Goal: Task Accomplishment & Management: Use online tool/utility

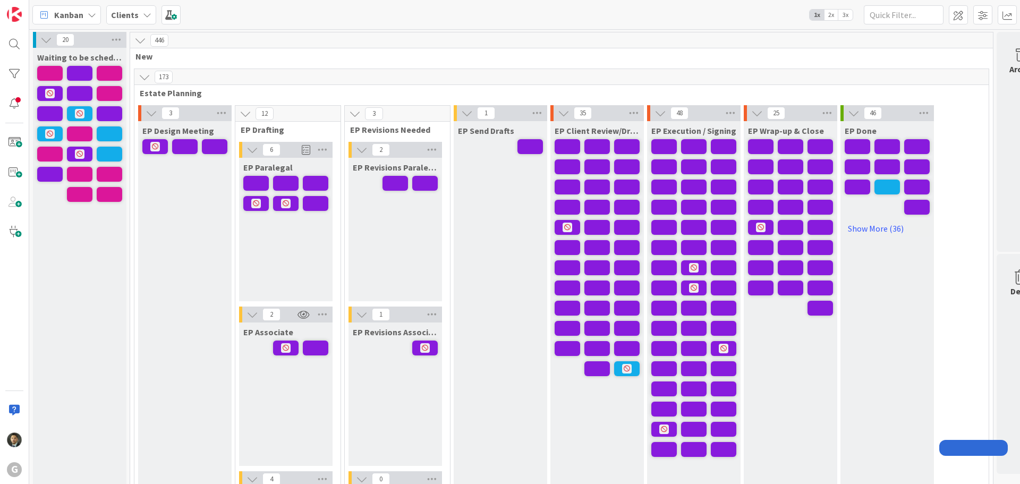
click at [872, 14] on input "text" at bounding box center [904, 14] width 80 height 19
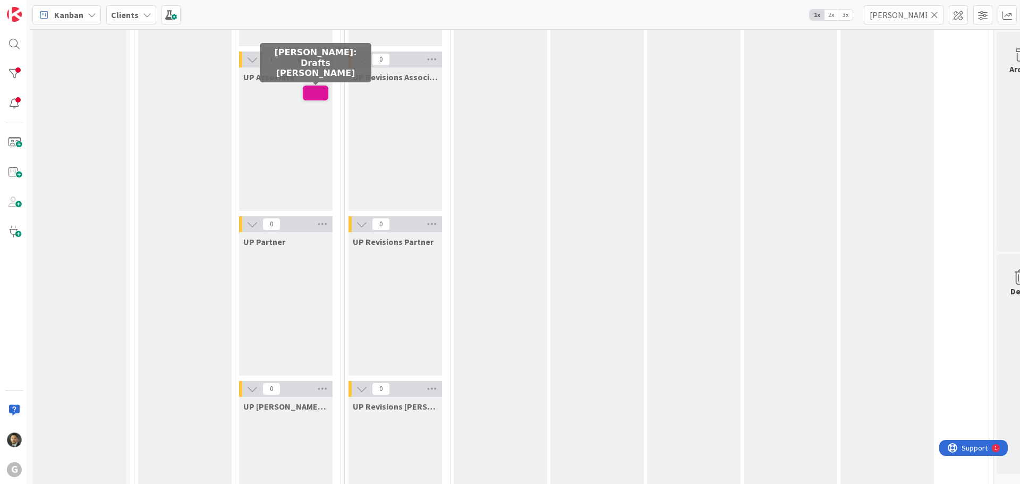
type input "[PERSON_NAME]"
click at [320, 95] on span at bounding box center [315, 93] width 25 height 15
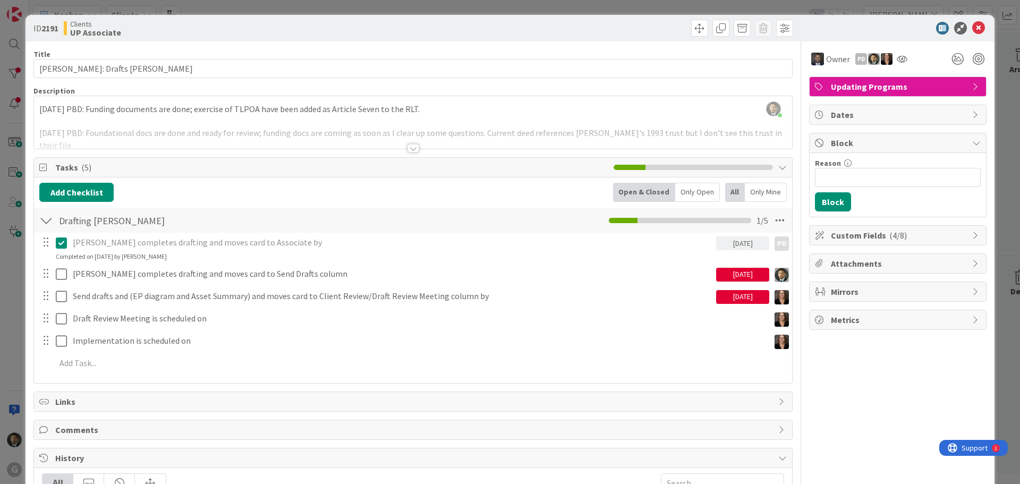
click at [407, 148] on div at bounding box center [413, 148] width 12 height 8
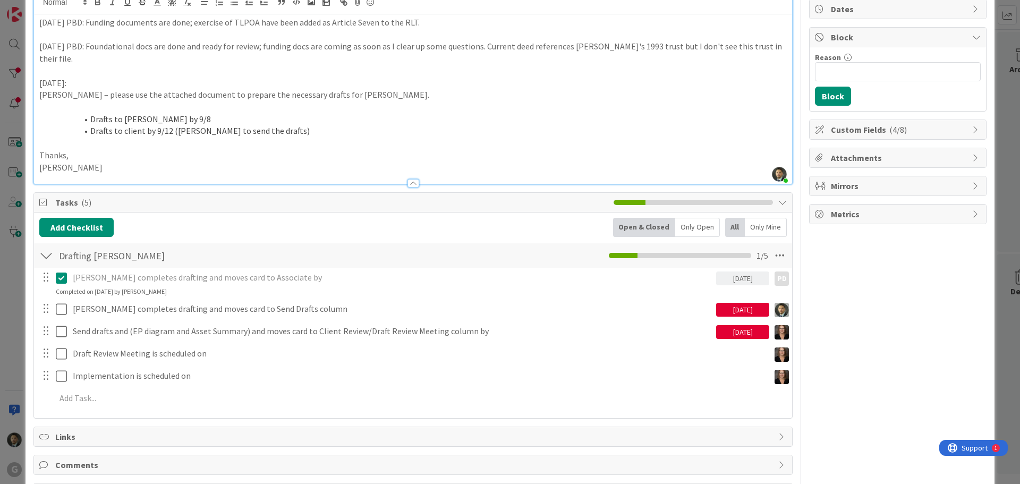
scroll to position [106, 0]
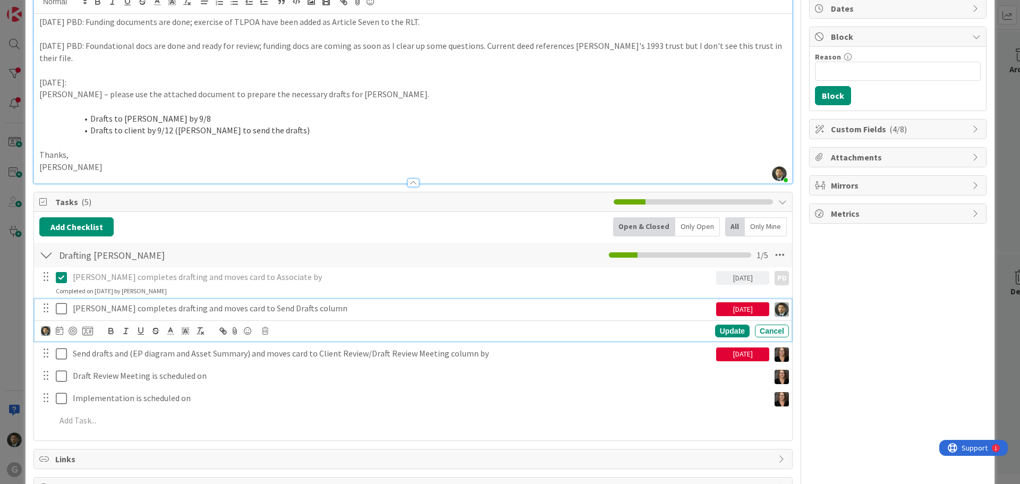
click at [62, 302] on icon at bounding box center [61, 308] width 11 height 13
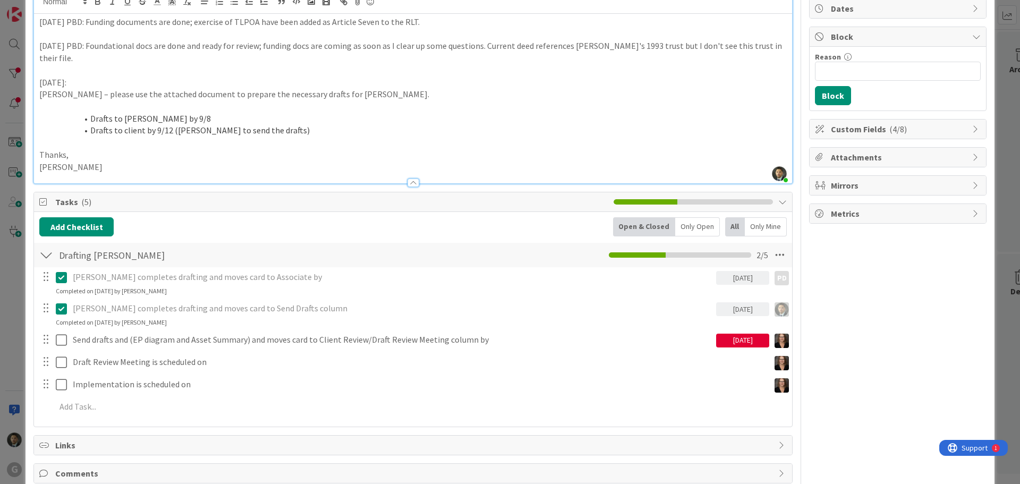
scroll to position [0, 0]
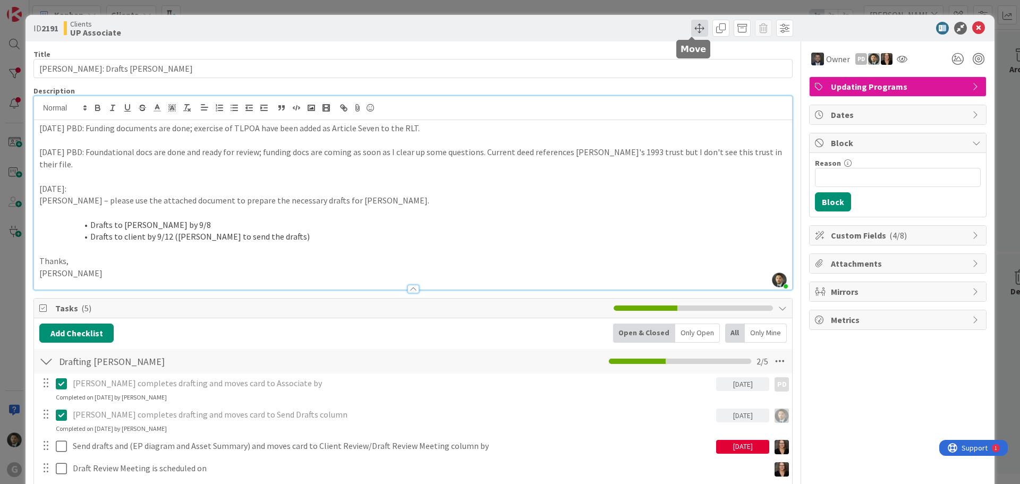
click at [698, 29] on span at bounding box center [699, 28] width 17 height 17
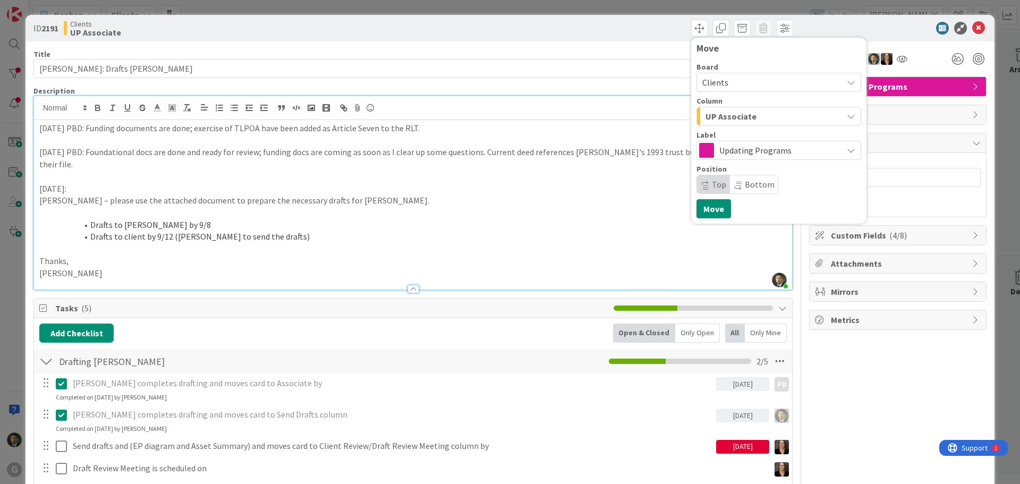
click at [721, 115] on span "UP Associate" at bounding box center [730, 116] width 51 height 14
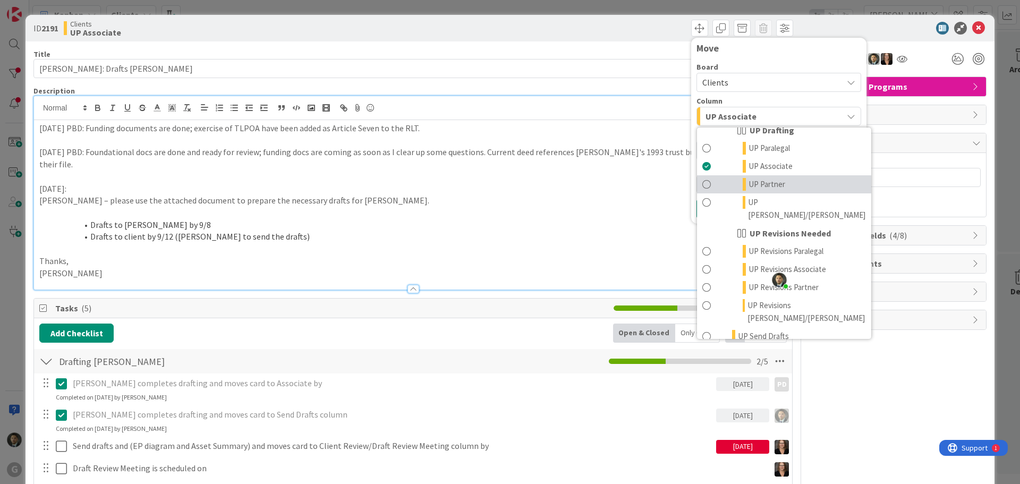
scroll to position [829, 0]
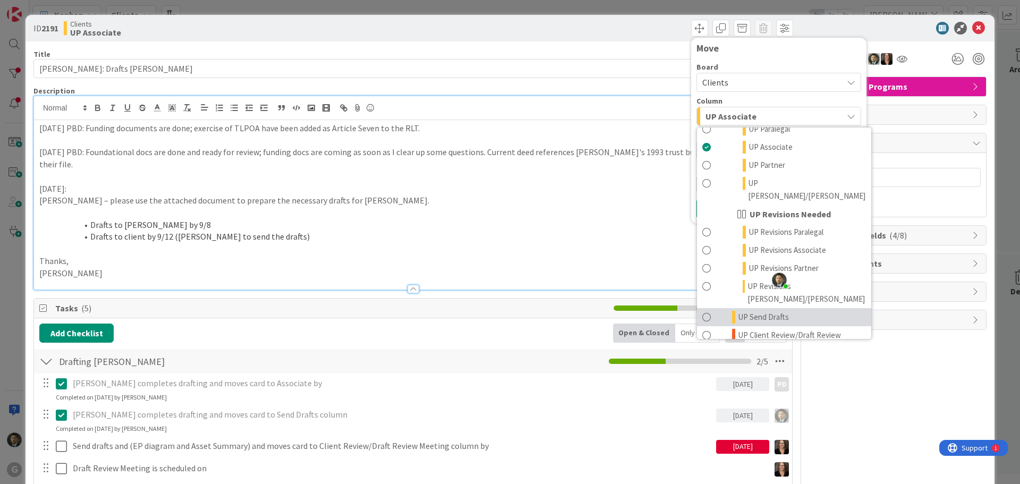
click at [759, 311] on span "UP Send Drafts" at bounding box center [763, 317] width 51 height 13
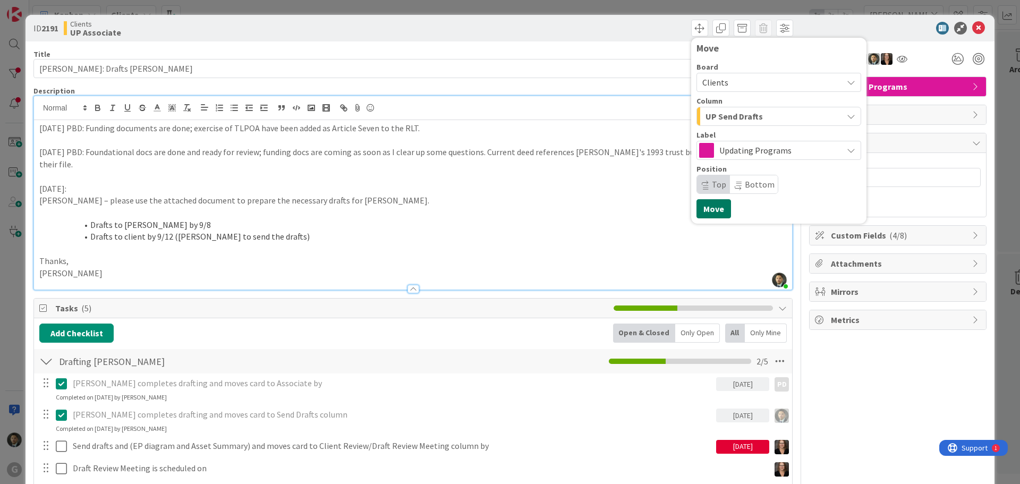
click at [711, 213] on button "Move" at bounding box center [713, 208] width 35 height 19
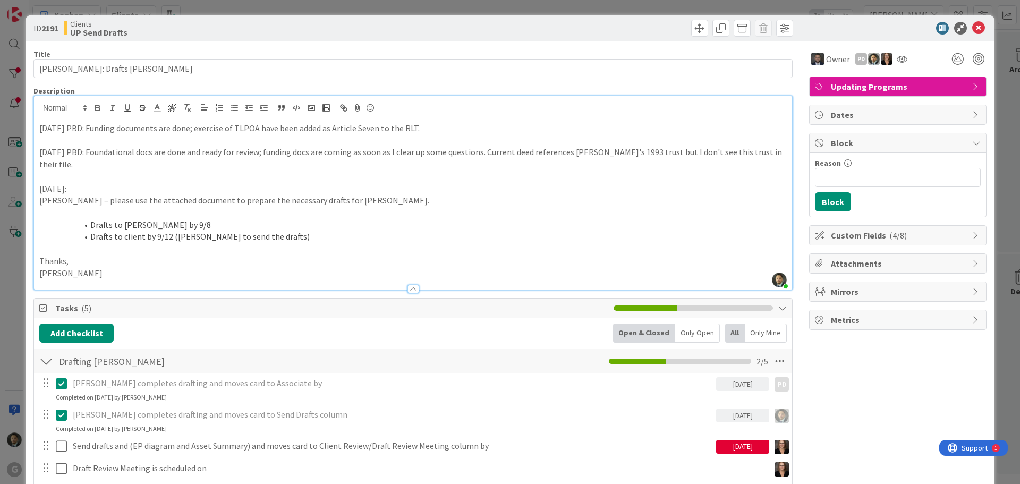
click at [540, 12] on div "ID 2191 Clients UP Send Drafts Move Move Title 31 / 128 [PERSON_NAME]: Drafts […" at bounding box center [510, 242] width 1020 height 484
